Goal: Information Seeking & Learning: Find specific fact

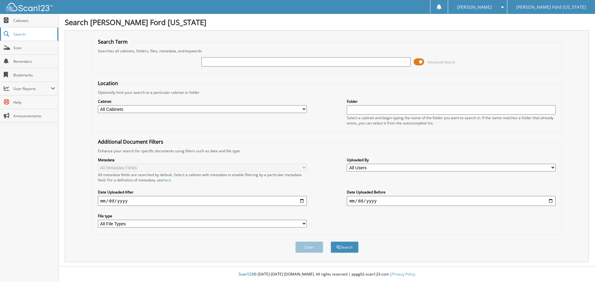
click at [27, 37] on link "Search" at bounding box center [29, 34] width 58 height 13
click at [217, 66] on input "text" at bounding box center [305, 61] width 209 height 9
type input "71595"
click at [331, 242] on button "Search" at bounding box center [345, 247] width 28 height 11
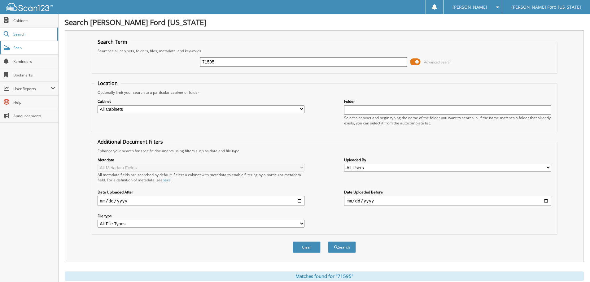
click at [21, 48] on span "Scan" at bounding box center [34, 47] width 42 height 5
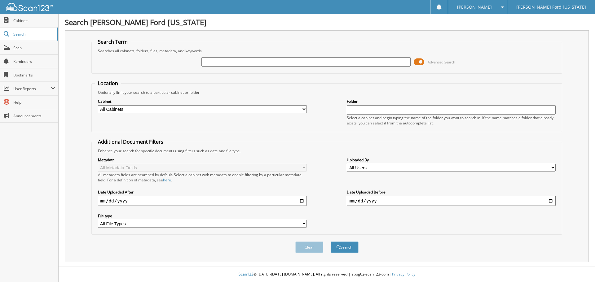
click at [348, 63] on input "text" at bounding box center [305, 61] width 209 height 9
click at [303, 110] on select "All Cabinets PARTS SERVICE RO Needs Filing" at bounding box center [202, 109] width 209 height 8
select select "25055"
click at [98, 105] on select "All Cabinets PARTS SERVICE RO Needs Filing" at bounding box center [202, 109] width 209 height 8
click at [288, 62] on input "text" at bounding box center [305, 61] width 209 height 9
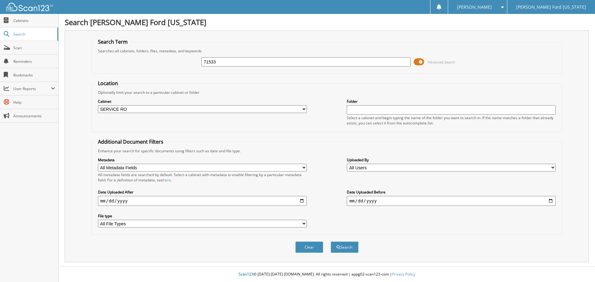
type input "71533"
click at [331, 242] on button "Search" at bounding box center [345, 247] width 28 height 11
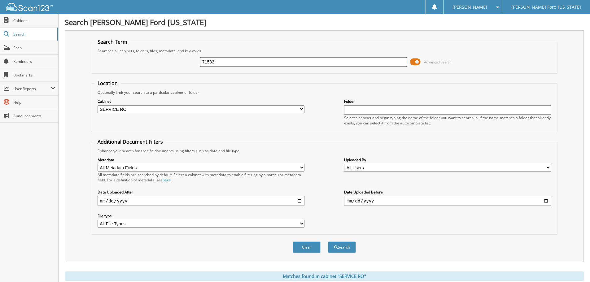
click at [305, 76] on form "Search Term Searches all cabinets, folders, files, metadata, and keywords 71533…" at bounding box center [324, 149] width 467 height 222
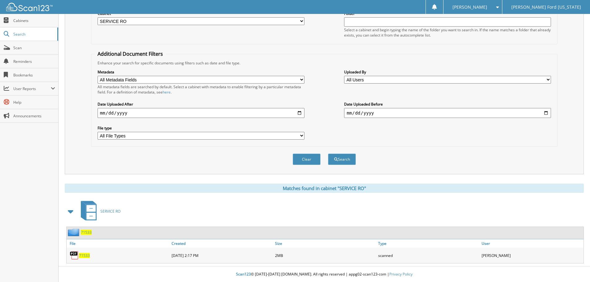
click at [86, 255] on span "71533" at bounding box center [84, 255] width 11 height 5
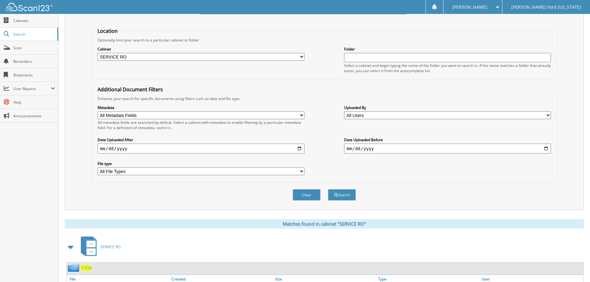
scroll to position [0, 0]
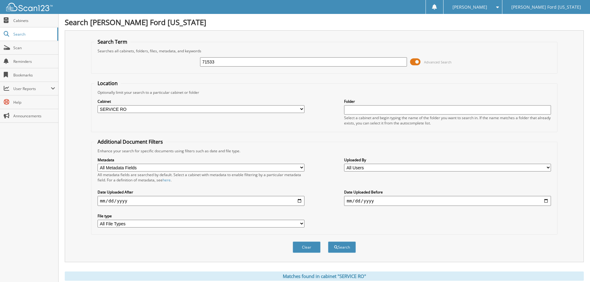
drag, startPoint x: 231, startPoint y: 62, endPoint x: 186, endPoint y: 68, distance: 44.7
click at [186, 68] on div "71533 Advanced Search" at bounding box center [325, 62] width 460 height 17
type input "71595"
click at [328, 242] on button "Search" at bounding box center [342, 247] width 28 height 11
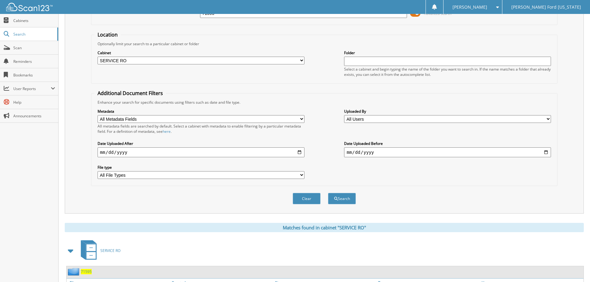
scroll to position [88, 0]
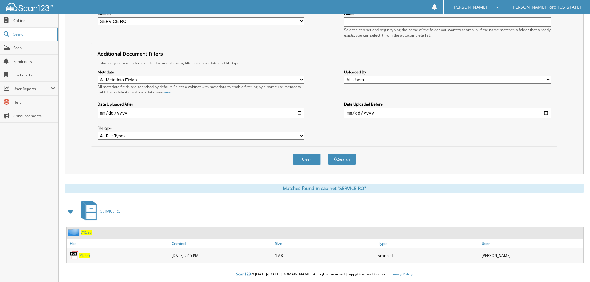
click at [81, 255] on span "71595" at bounding box center [84, 255] width 11 height 5
